Goal: Task Accomplishment & Management: Manage account settings

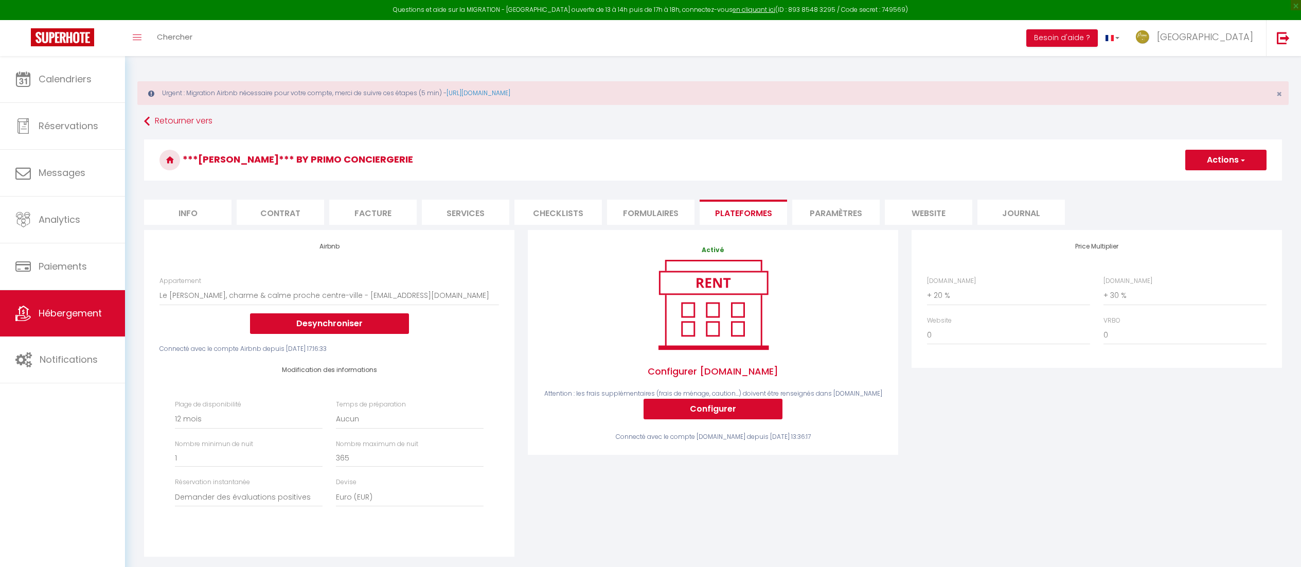
select select "10104-1412169557410743300"
select select "365"
select select "well_reviewed_guests"
select select "EUR"
select select "+ 20 %"
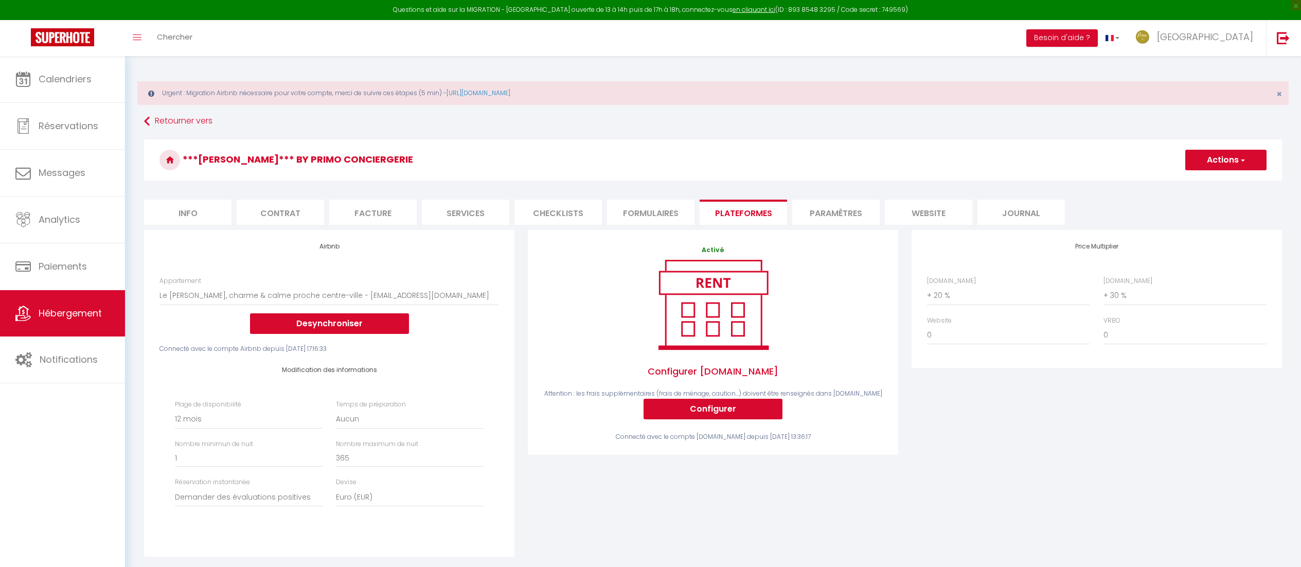
select select "+ 30 %"
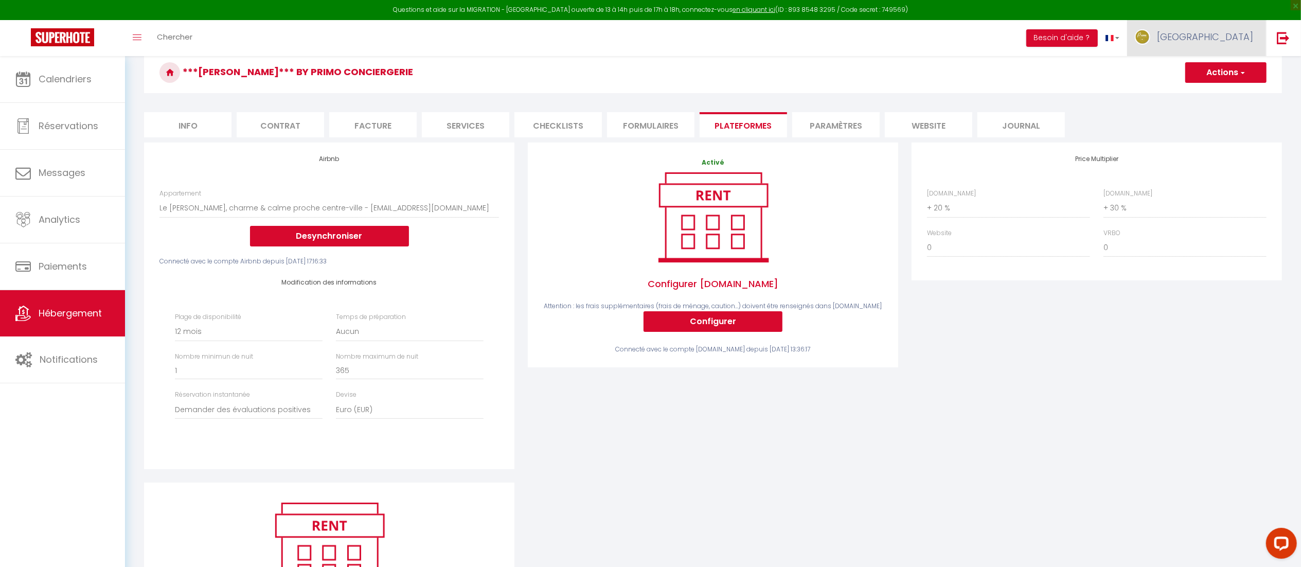
scroll to position [87, 0]
click at [1225, 41] on span "[GEOGRAPHIC_DATA]" at bounding box center [1205, 36] width 96 height 13
click at [1218, 71] on link "Paramètres" at bounding box center [1225, 71] width 76 height 17
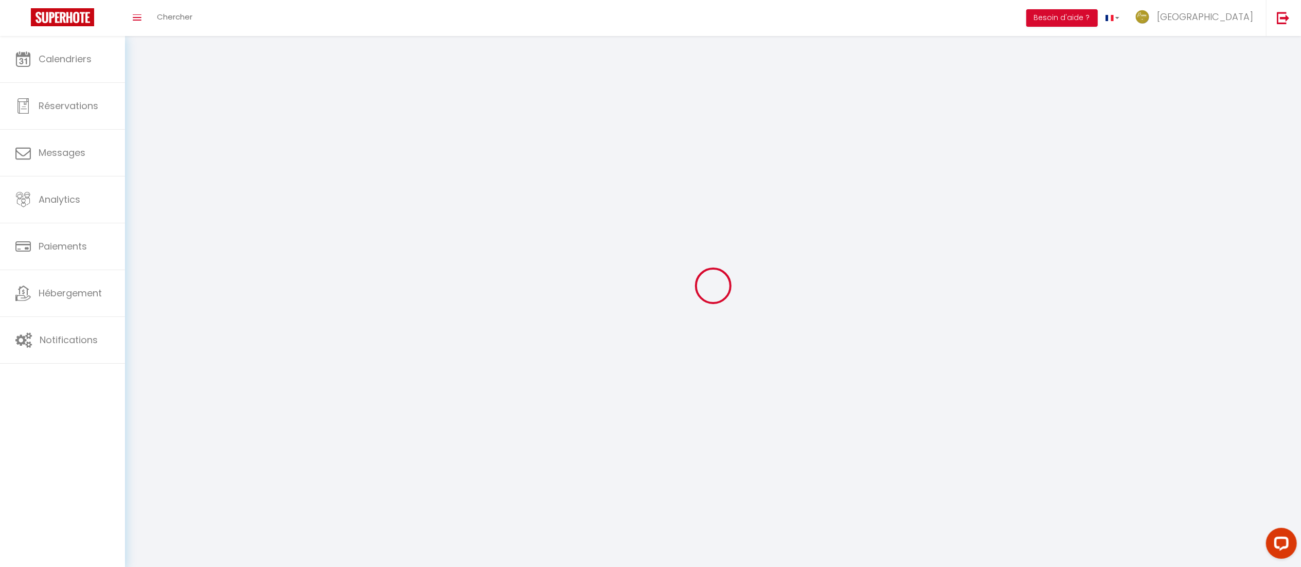
select select
type input "[GEOGRAPHIC_DATA]"
type input "Primo Conciergerie"
type input "0631447117"
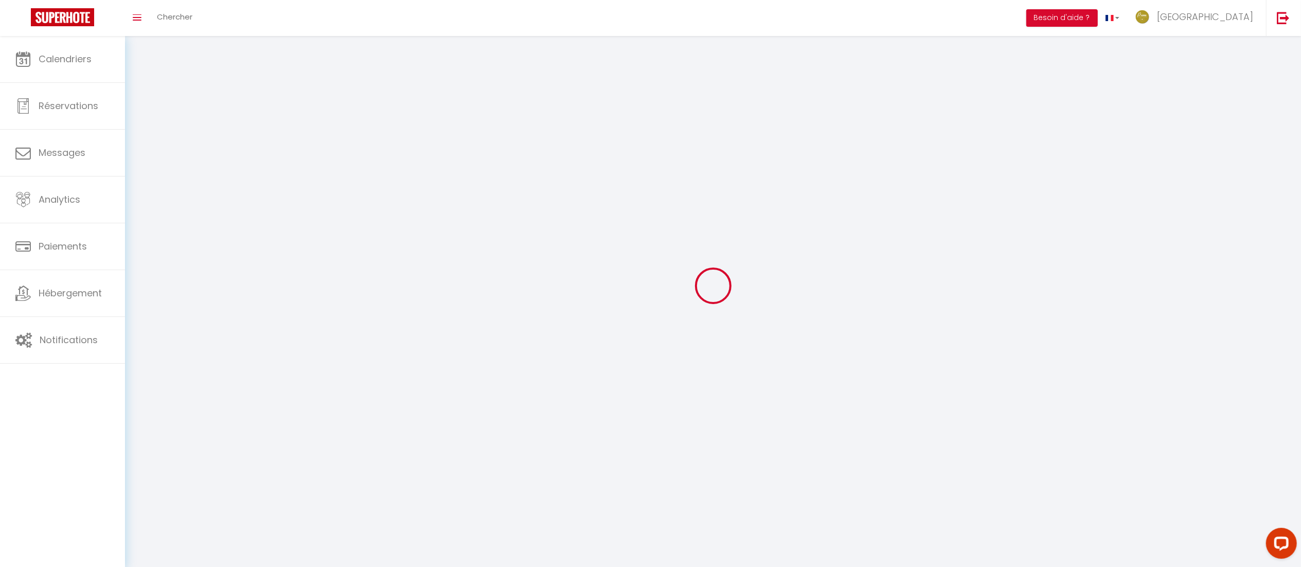
type input "[STREET_ADDRESS]"
type input "75009"
type input "[GEOGRAPHIC_DATA]"
type input "359kdISKXv6lt1PmiQVppuxMM"
type input "XoC7JPTQsexEl5mQTVXp1Uas6"
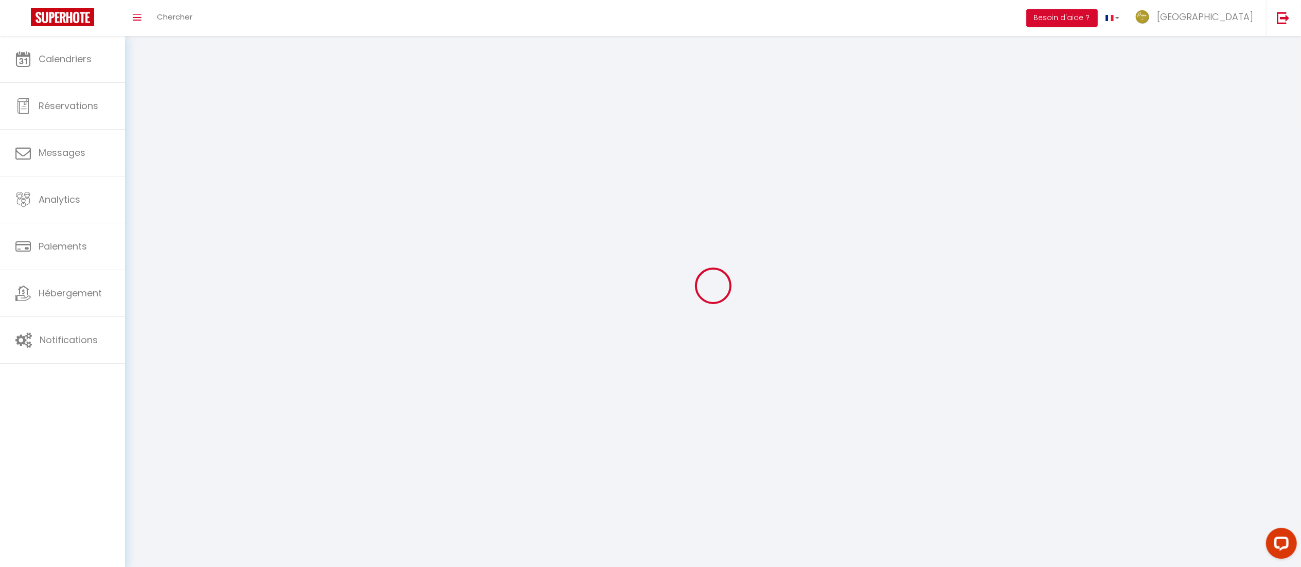
type input "[URL][DOMAIN_NAME]"
select select "28"
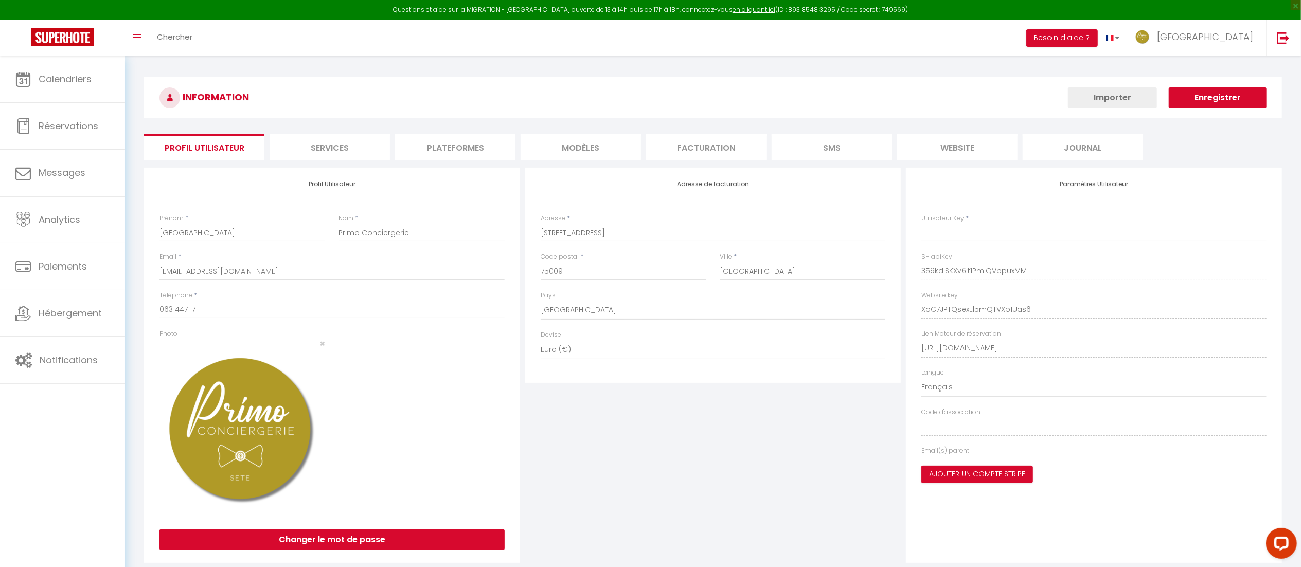
type input "359kdISKXv6lt1PmiQVppuxMM"
type input "XoC7JPTQsexEl5mQTVXp1Uas6"
type input "[URL][DOMAIN_NAME]"
select select "fr"
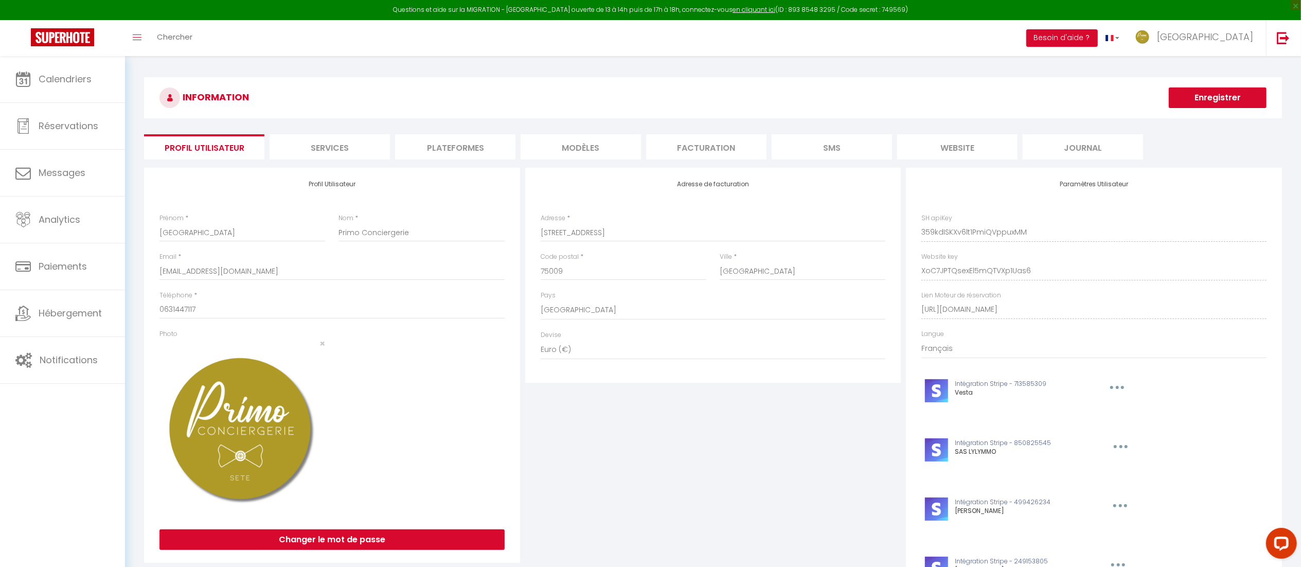
click at [460, 138] on li "Plateformes" at bounding box center [455, 146] width 120 height 25
